Goal: Book appointment/travel/reservation

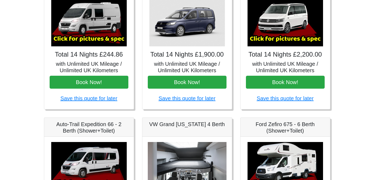
scroll to position [115, 0]
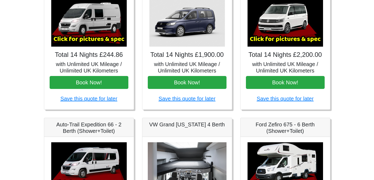
click at [89, 25] on img at bounding box center [89, 22] width 76 height 49
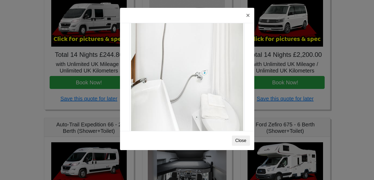
scroll to position [742, 0]
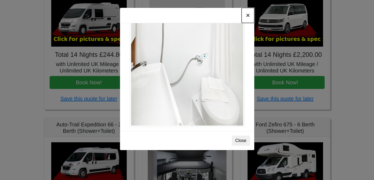
click at [249, 14] on button "×" at bounding box center [248, 15] width 12 height 15
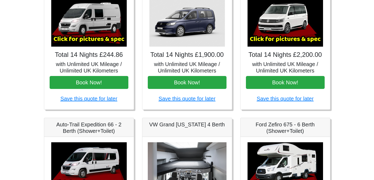
scroll to position [113, 0]
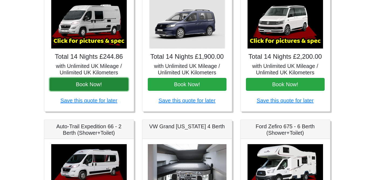
click at [108, 89] on button "Book Now!" at bounding box center [89, 84] width 79 height 13
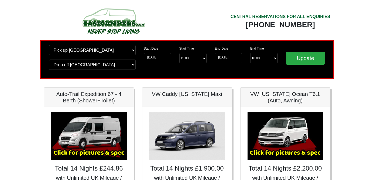
scroll to position [2, 0]
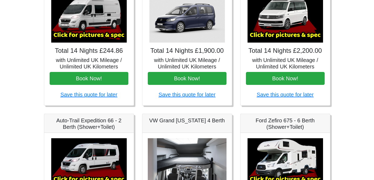
scroll to position [89, 0]
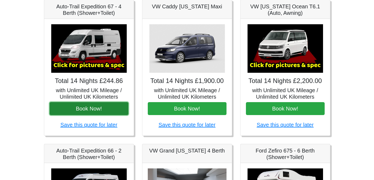
click at [90, 107] on button "Book Now!" at bounding box center [89, 108] width 79 height 13
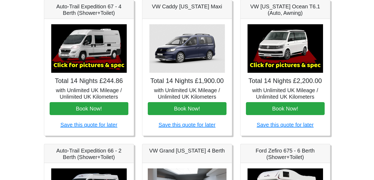
click at [95, 53] on img at bounding box center [89, 48] width 76 height 49
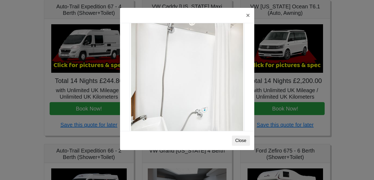
scroll to position [742, 0]
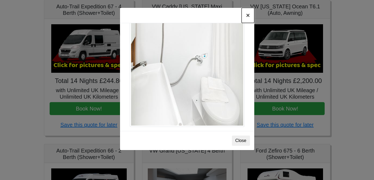
click at [249, 14] on button "×" at bounding box center [248, 15] width 12 height 15
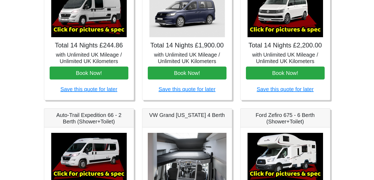
scroll to position [0, 0]
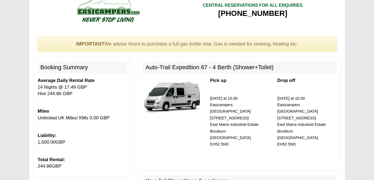
scroll to position [9, 0]
